Goal: Task Accomplishment & Management: Manage account settings

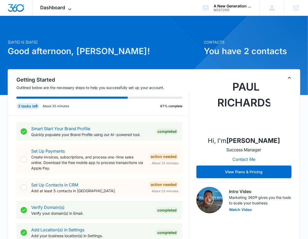
click at [68, 6] on icon at bounding box center [70, 9] width 6 height 6
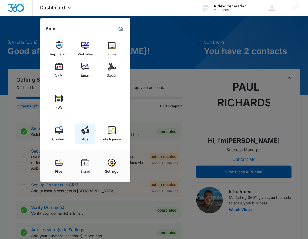
click at [87, 138] on div "Ads" at bounding box center [85, 137] width 6 height 7
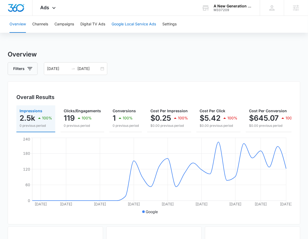
click at [135, 29] on button "Google Local Service Ads" at bounding box center [133, 24] width 44 height 17
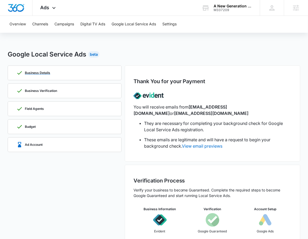
click at [73, 70] on div "Business Details" at bounding box center [64, 73] width 96 height 14
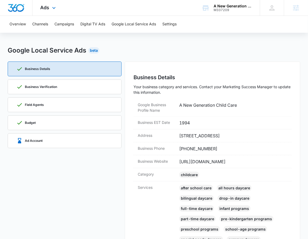
scroll to position [10, 0]
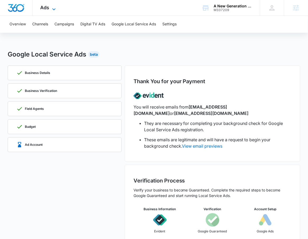
click at [46, 10] on span "Ads" at bounding box center [44, 8] width 9 height 6
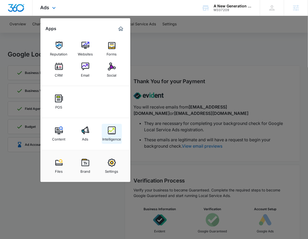
click at [111, 136] on div "Intelligence" at bounding box center [111, 137] width 19 height 7
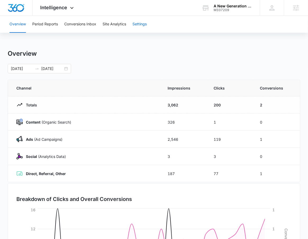
click at [141, 20] on button "Settings" at bounding box center [139, 24] width 14 height 17
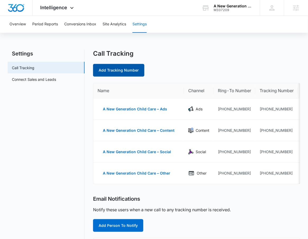
click at [99, 73] on link "Add Tracking Number" at bounding box center [118, 70] width 51 height 13
select select "by_area_code"
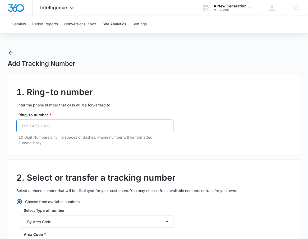
click at [69, 125] on input "Ring-to number *" at bounding box center [94, 126] width 157 height 13
paste input "(337) 209"
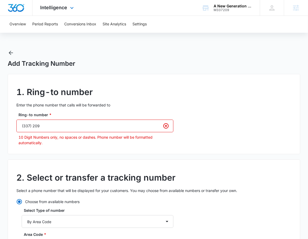
type input "(337) 209"
click at [12, 53] on icon "button" at bounding box center [11, 53] width 6 height 6
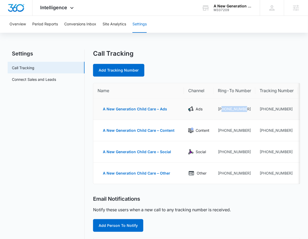
drag, startPoint x: 245, startPoint y: 111, endPoint x: 222, endPoint y: 109, distance: 22.8
click at [222, 109] on td "+13032801650" at bounding box center [234, 109] width 42 height 21
copy td "3032801650"
click at [124, 70] on link "Add Tracking Number" at bounding box center [118, 70] width 51 height 13
select select "by_area_code"
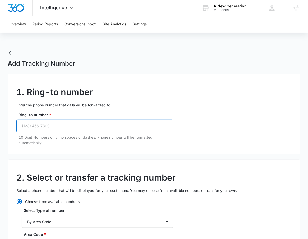
click at [66, 129] on input "Ring-to number *" at bounding box center [94, 126] width 157 height 13
paste input "(303) 280-1650"
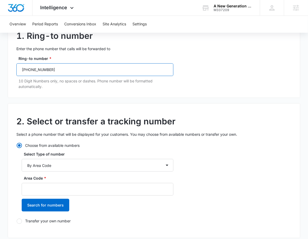
scroll to position [57, 0]
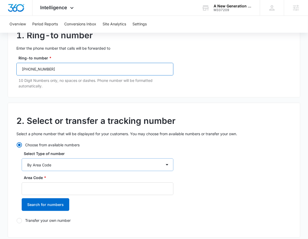
type input "(303) 280-1650"
click at [63, 167] on select "By City & State By State Only By Zip Code By Area Code Toll Free Numbers" at bounding box center [98, 164] width 152 height 13
select select "by_toll_free"
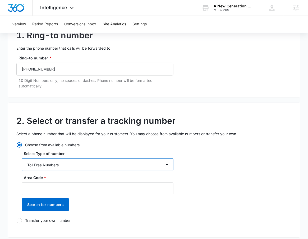
click at [22, 158] on select "By City & State By State Only By Zip Code By Area Code Toll Free Numbers" at bounding box center [98, 164] width 152 height 13
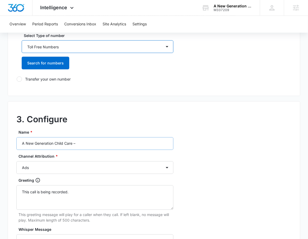
scroll to position [175, 0]
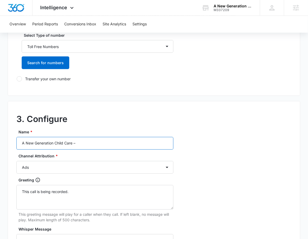
click at [93, 146] on input "A New Generation Child Care –" at bounding box center [94, 143] width 157 height 13
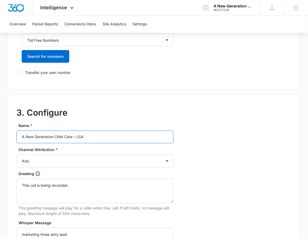
scroll to position [185, 0]
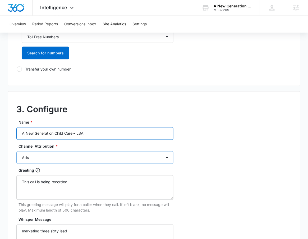
type input "A New Generation Child Care – LSA"
click at [41, 160] on select "Ads Local Service Ads Content Social Other" at bounding box center [94, 157] width 157 height 13
select select "LSA"
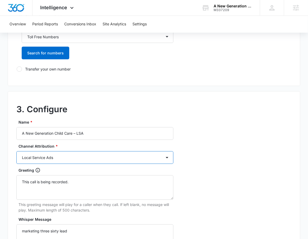
click at [16, 151] on select "Ads Local Service Ads Content Social Other" at bounding box center [94, 157] width 157 height 13
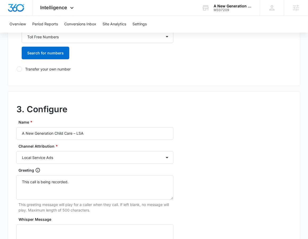
click at [227, 131] on div "3. Configure Name * A New Generation Child Care – LSA Channel Attribution * Ads…" at bounding box center [154, 208] width 292 height 235
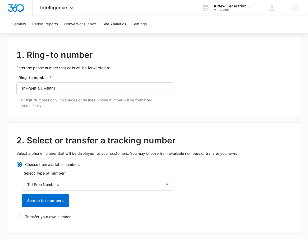
scroll to position [171, 0]
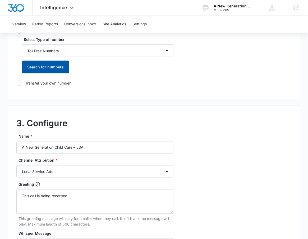
click at [33, 69] on button "Search for numbers" at bounding box center [46, 67] width 48 height 13
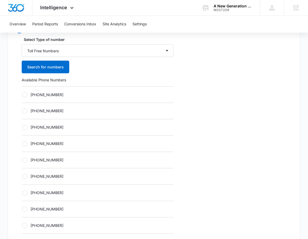
click at [43, 94] on label "+18334092460" at bounding box center [98, 95] width 152 height 6
click at [22, 95] on input "+18334092460" at bounding box center [22, 95] width 0 height 0
radio input "true"
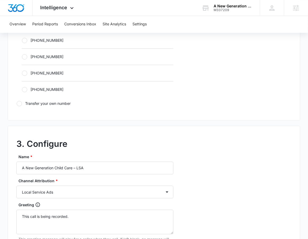
scroll to position [473, 0]
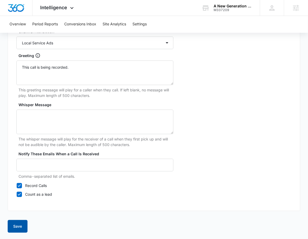
click at [19, 223] on button "Save" at bounding box center [18, 226] width 20 height 13
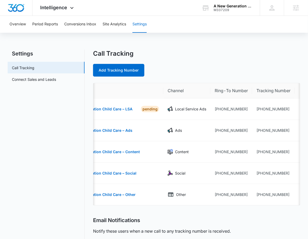
scroll to position [0, 40]
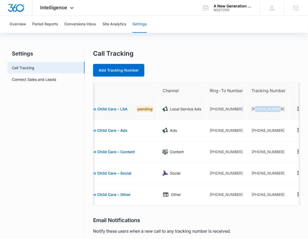
drag, startPoint x: 282, startPoint y: 109, endPoint x: 254, endPoint y: 108, distance: 28.5
click at [254, 108] on td "+18334092460" at bounding box center [268, 109] width 43 height 21
copy td "8334092460"
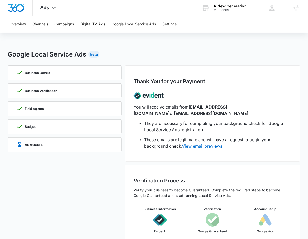
click at [64, 72] on div "Business Details" at bounding box center [64, 73] width 96 height 14
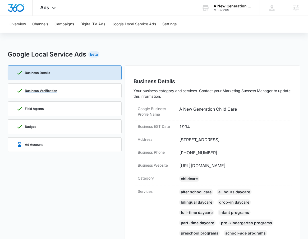
click at [67, 91] on div "Business Verification" at bounding box center [64, 91] width 96 height 14
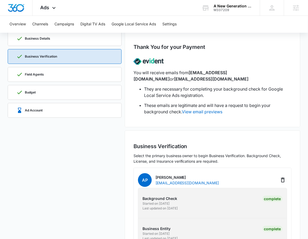
scroll to position [33, 0]
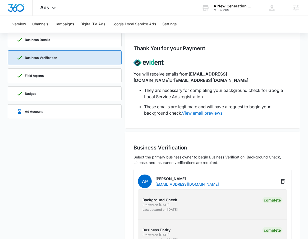
click at [49, 74] on div "Field Agents" at bounding box center [64, 76] width 96 height 14
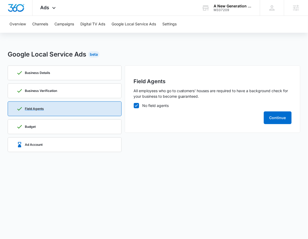
scroll to position [0, 0]
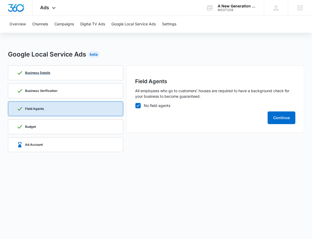
click at [53, 76] on div "Business Details" at bounding box center [66, 73] width 98 height 14
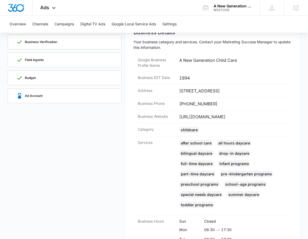
scroll to position [49, 0]
click at [59, 93] on div "Ad Account" at bounding box center [64, 96] width 96 height 14
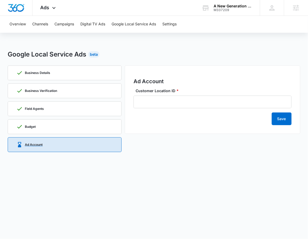
scroll to position [0, 0]
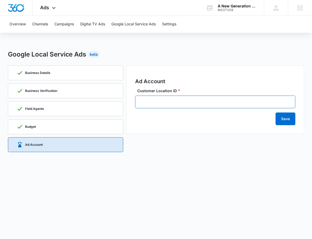
click at [161, 105] on input "Customer Location ID *" at bounding box center [215, 102] width 161 height 13
paste input "678-885-2637"
click at [150, 102] on input "678-885-2637" at bounding box center [215, 102] width 161 height 13
type input "678-885-2637"
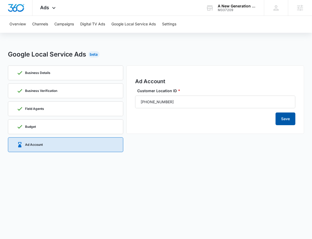
click at [287, 116] on button "Save" at bounding box center [286, 119] width 20 height 13
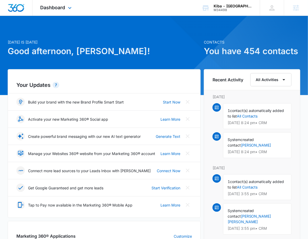
click at [71, 11] on div "Dashboard Apps Reputation Websites Forms CRM Email Social Shop Payments POS Con…" at bounding box center [56, 8] width 48 height 16
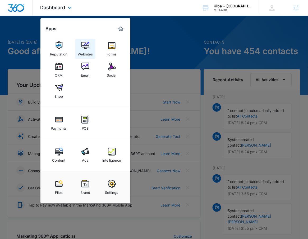
click at [77, 49] on link "Websites" at bounding box center [85, 49] width 20 height 20
